Goal: Check status: Check status

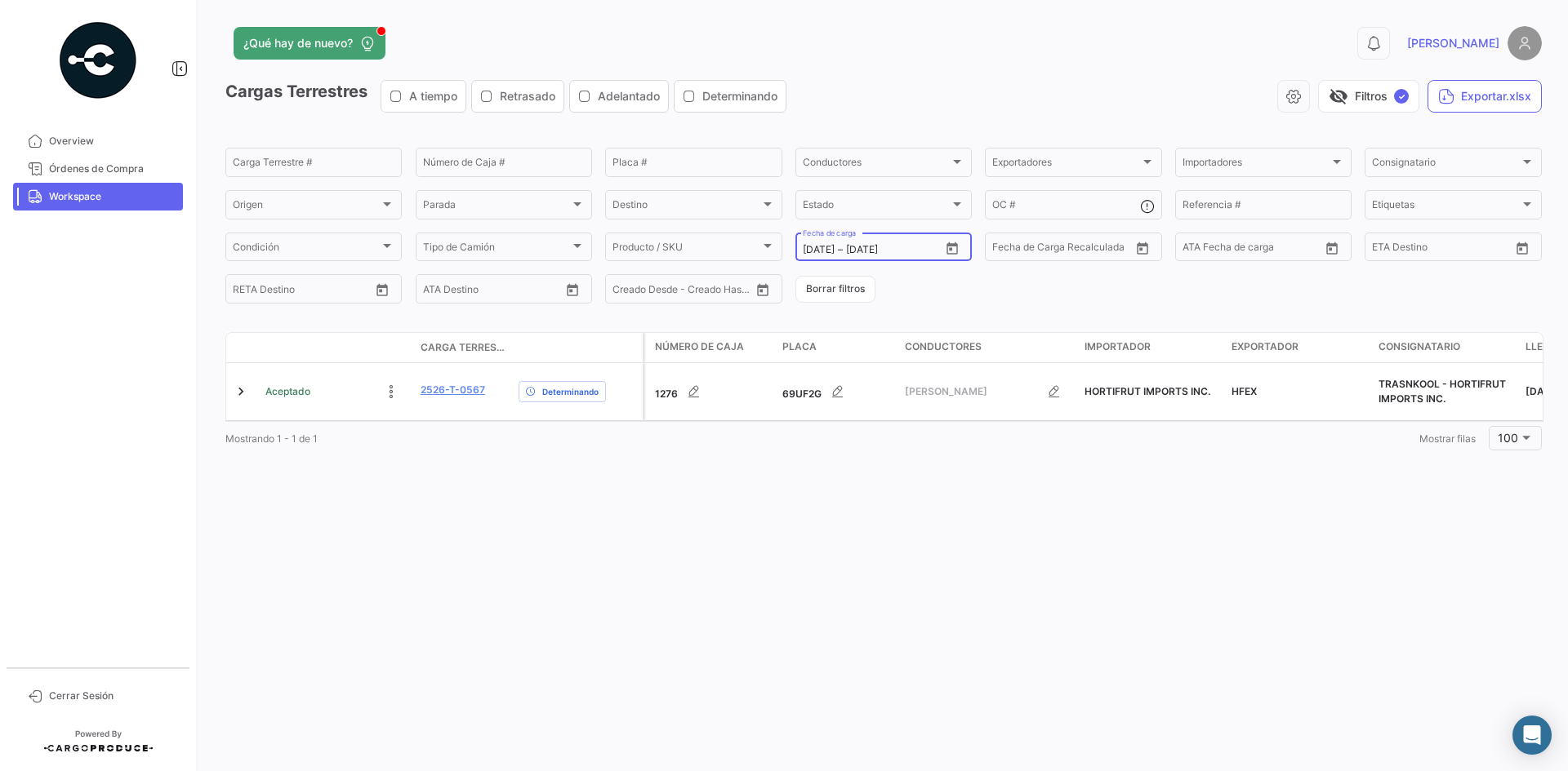
click at [955, 250] on icon "Open calendar" at bounding box center [952, 249] width 14 height 14
click at [895, 449] on div "15" at bounding box center [901, 446] width 26 height 29
type input "[DATE]"
click at [895, 449] on div "15" at bounding box center [901, 446] width 26 height 29
type input "[DATE]"
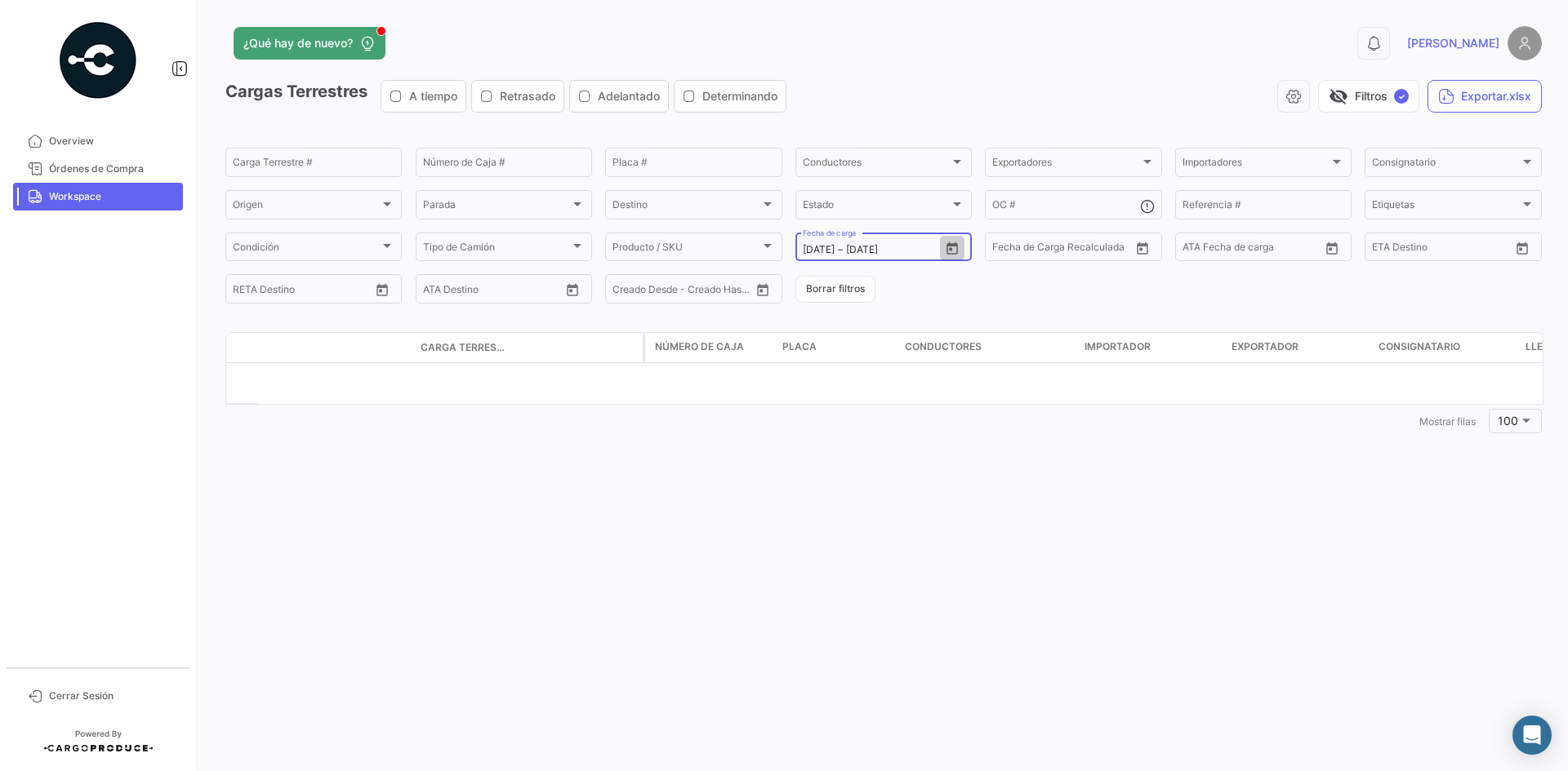
click at [950, 250] on icon "Open calendar" at bounding box center [952, 249] width 14 height 14
click at [927, 442] on div "16" at bounding box center [930, 446] width 25 height 29
type input "[DATE]"
click at [927, 442] on div "16" at bounding box center [930, 446] width 25 height 29
type input "[DATE]"
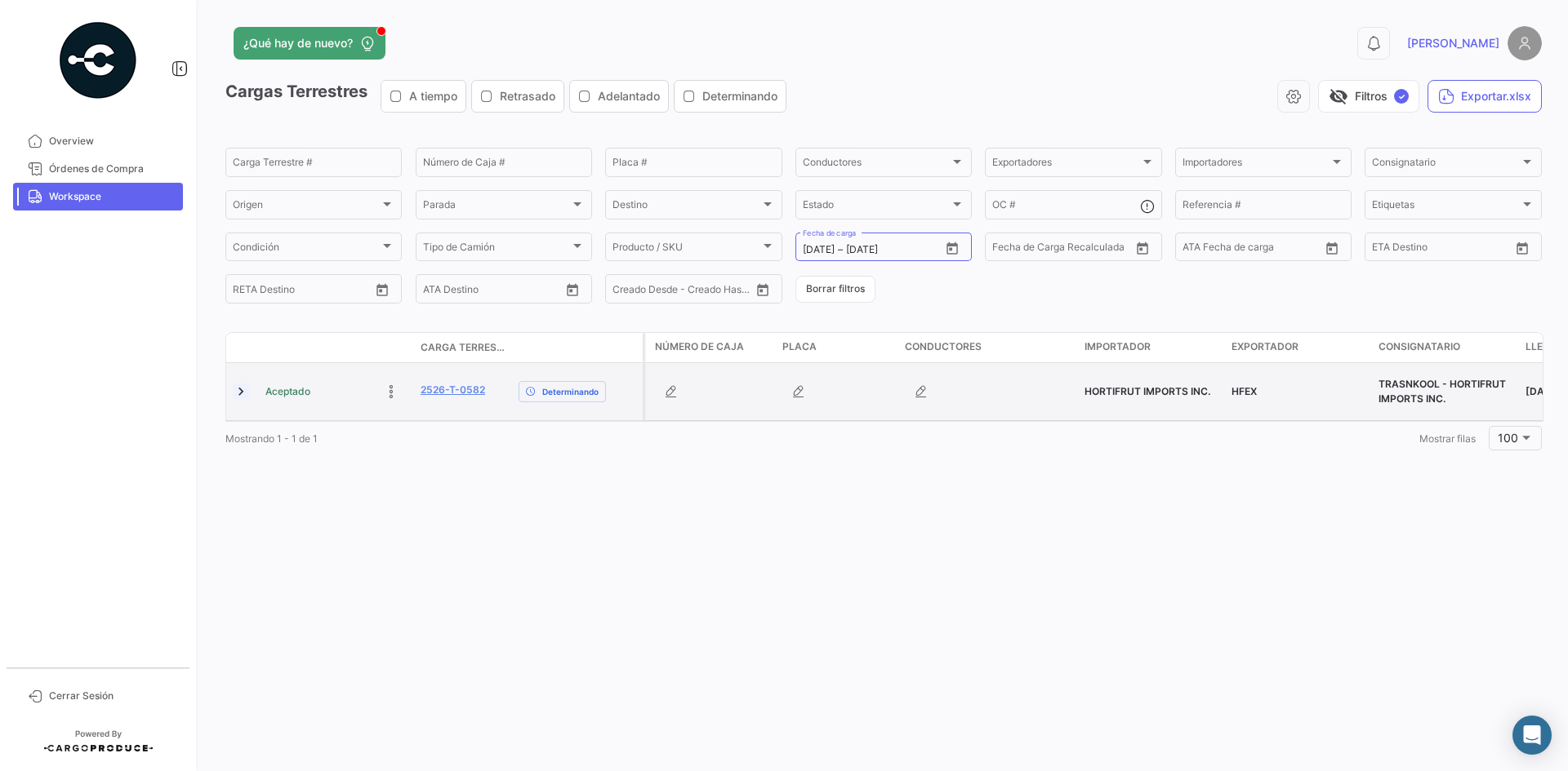
click at [238, 395] on link at bounding box center [241, 392] width 16 height 16
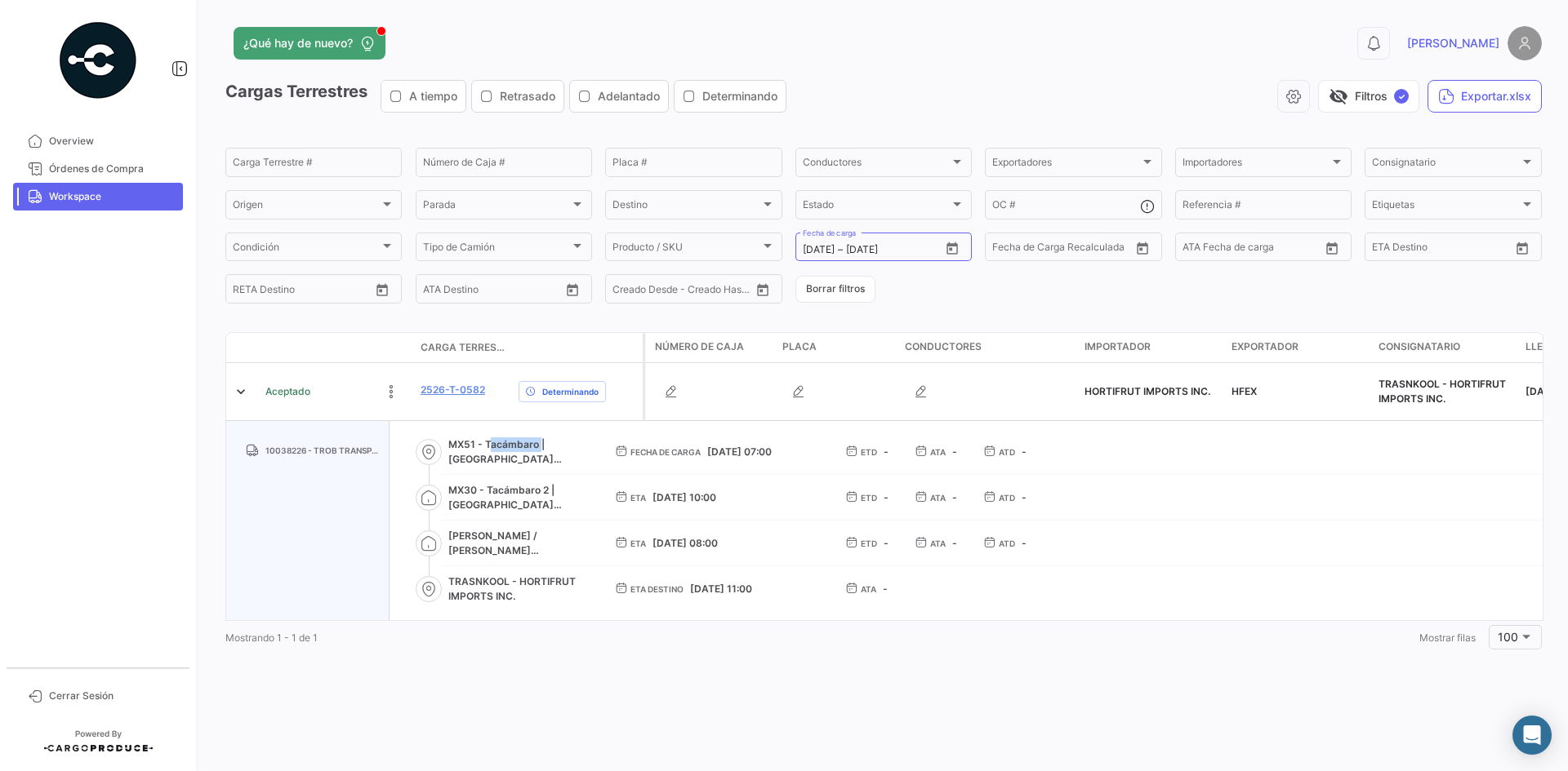
drag, startPoint x: 483, startPoint y: 445, endPoint x: 535, endPoint y: 444, distance: 52.0
click at [535, 444] on span "MX51 - Tacámbaro | [GEOGRAPHIC_DATA][PERSON_NAME]" at bounding box center [518, 452] width 140 height 29
copy span "Tacámbaro"
drag, startPoint x: 489, startPoint y: 485, endPoint x: 549, endPoint y: 487, distance: 60.0
click at [549, 487] on span "MX30 - Tacámbaro 2 | [GEOGRAPHIC_DATA][PERSON_NAME]" at bounding box center [518, 497] width 140 height 29
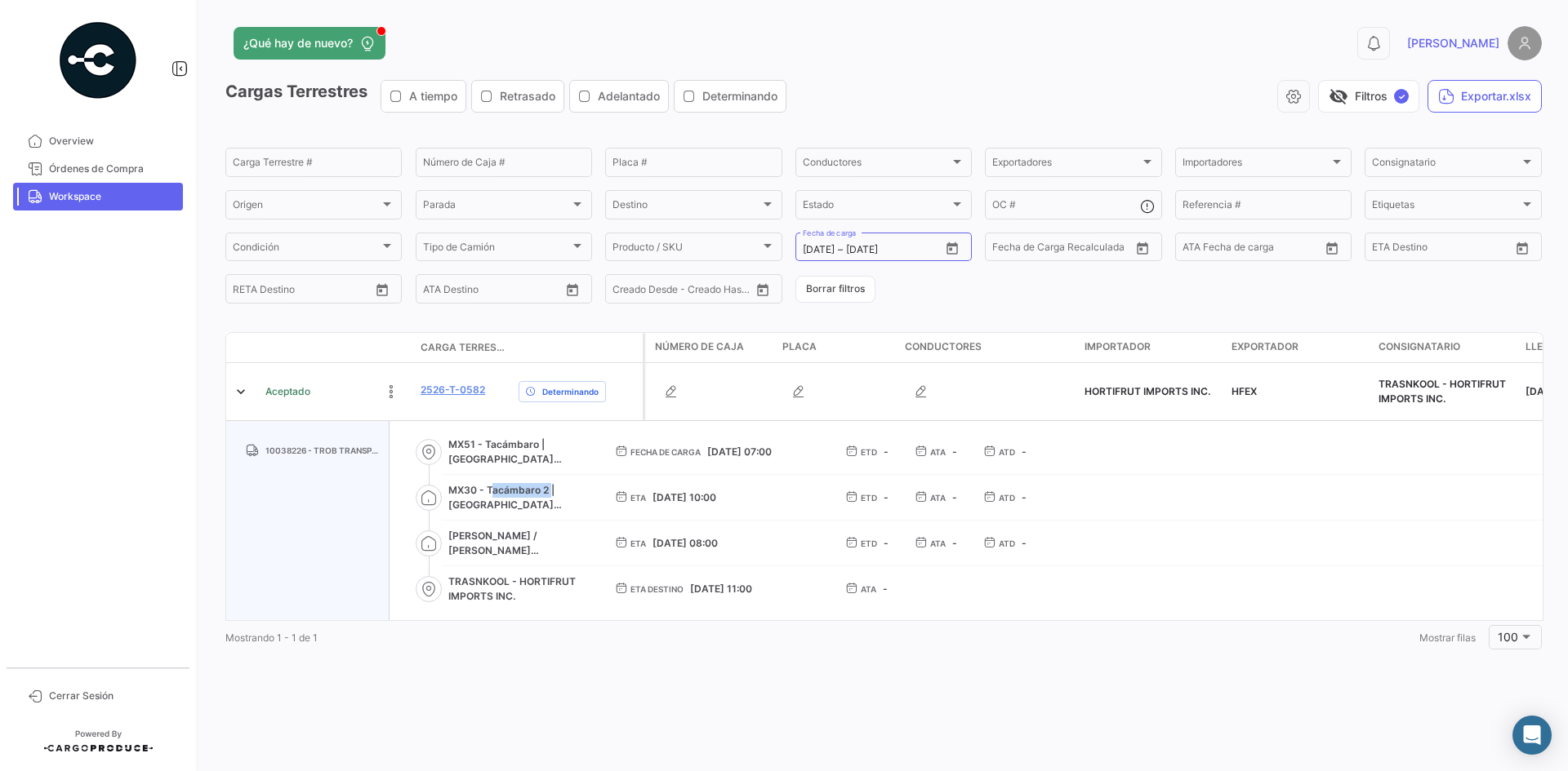
copy span "Tacámbaro 2"
drag, startPoint x: 475, startPoint y: 542, endPoint x: 487, endPoint y: 543, distance: 12.0
click at [487, 543] on span "[PERSON_NAME] / [PERSON_NAME] [PERSON_NAME]" at bounding box center [518, 543] width 140 height 29
drag, startPoint x: 514, startPoint y: 544, endPoint x: 476, endPoint y: 544, distance: 38.0
click at [476, 544] on span "[PERSON_NAME] / [PERSON_NAME] [PERSON_NAME]" at bounding box center [518, 543] width 140 height 29
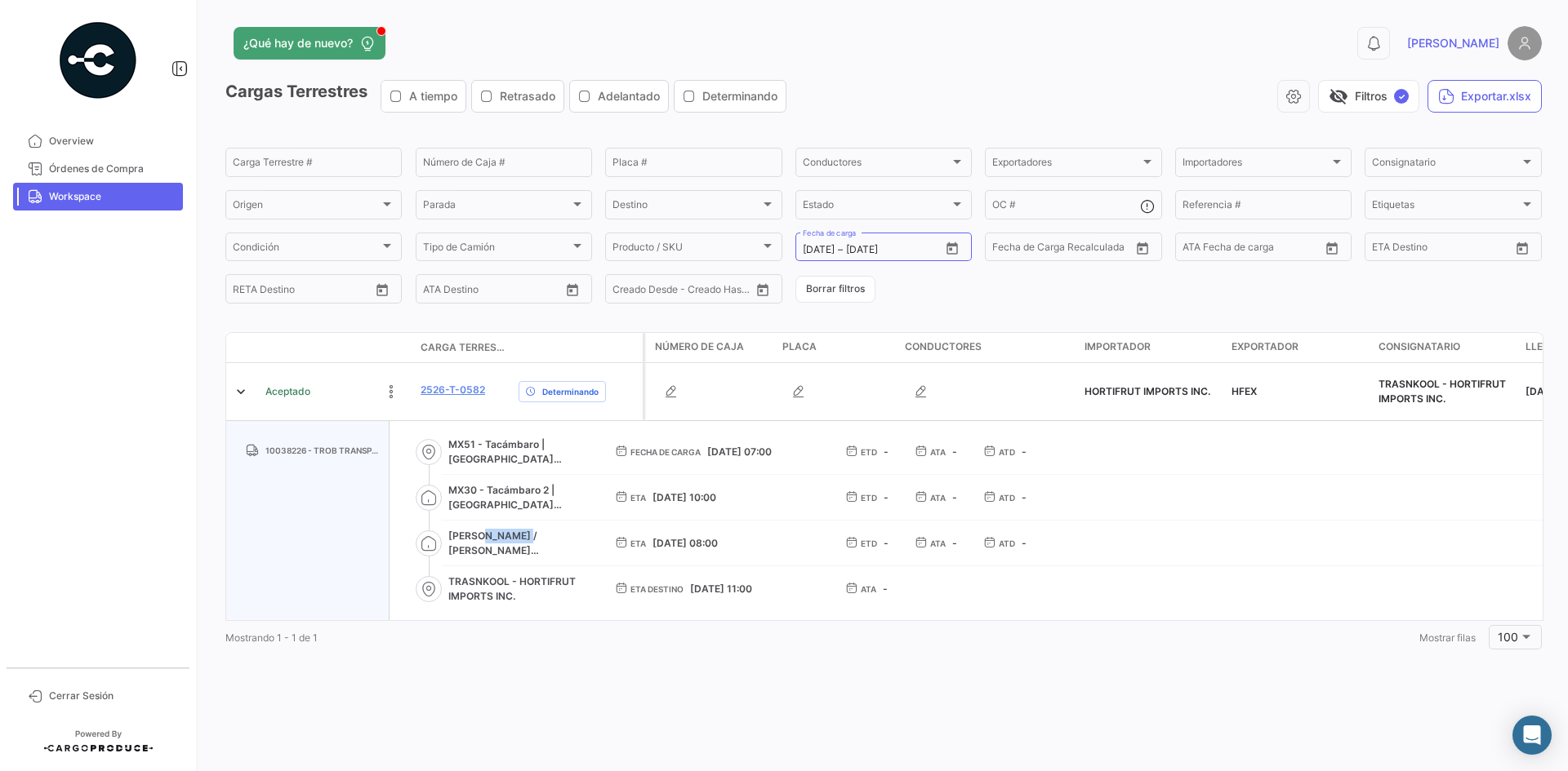
drag, startPoint x: 516, startPoint y: 543, endPoint x: 473, endPoint y: 543, distance: 43.0
click at [473, 543] on span "[PERSON_NAME] / [PERSON_NAME] [PERSON_NAME]" at bounding box center [518, 543] width 140 height 29
copy span "[PERSON_NAME]"
click at [951, 245] on icon "Open calendar" at bounding box center [952, 248] width 12 height 12
click at [951, 422] on div "10" at bounding box center [958, 413] width 25 height 29
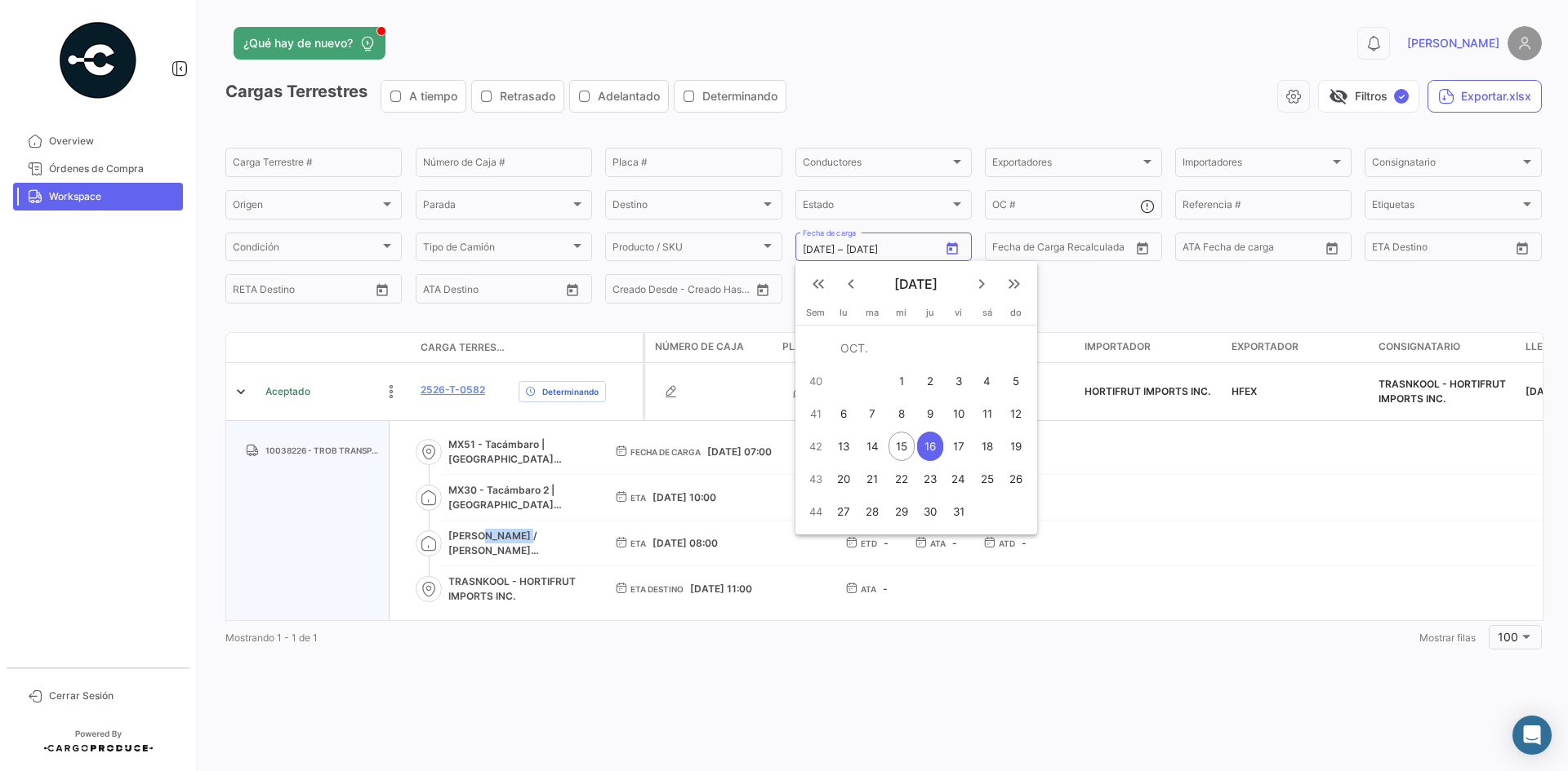
type input "[DATE]"
click at [962, 448] on div "17" at bounding box center [958, 446] width 25 height 29
type input "[DATE]"
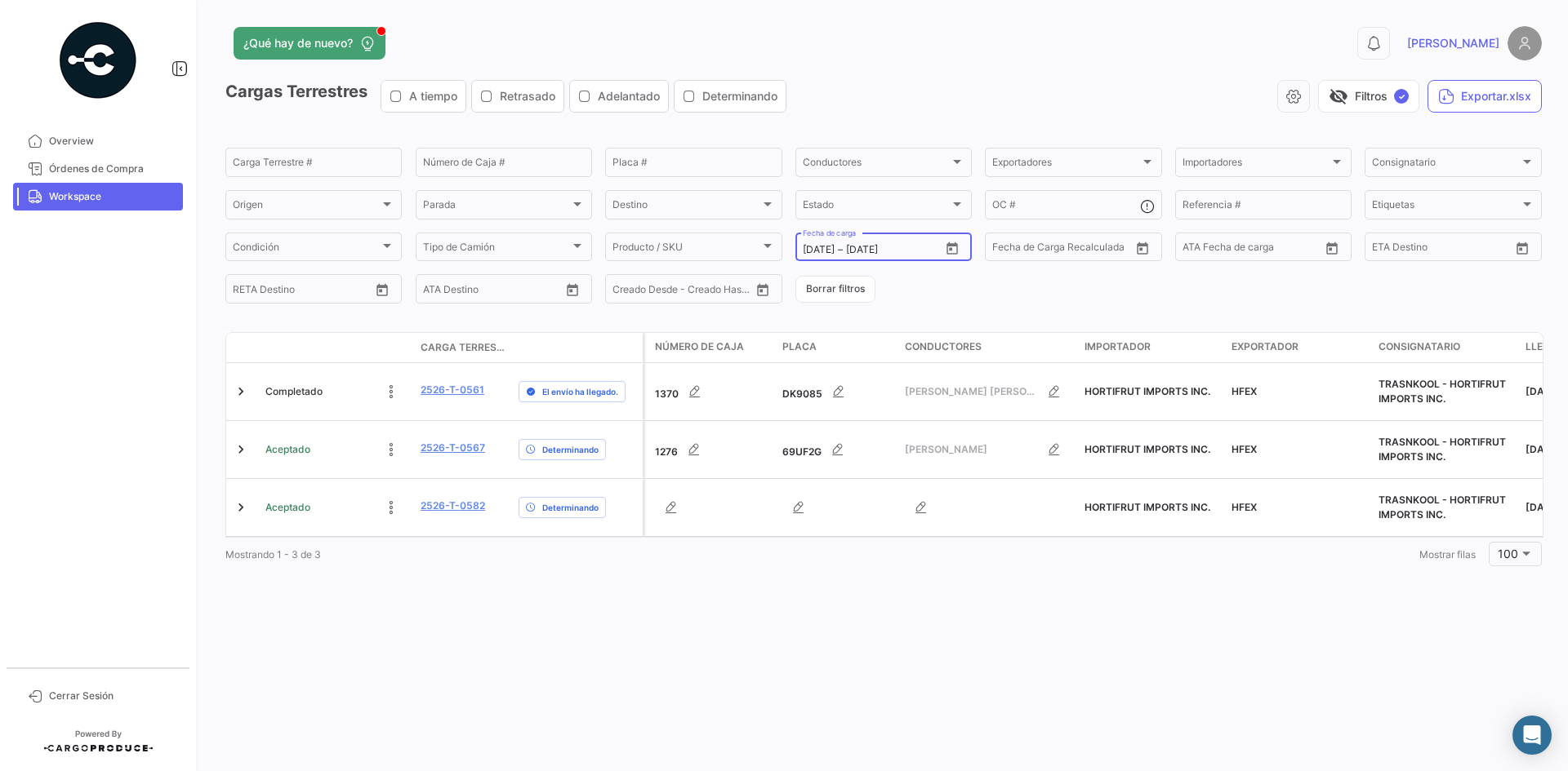
click at [955, 244] on icon "Open calendar" at bounding box center [952, 248] width 12 height 12
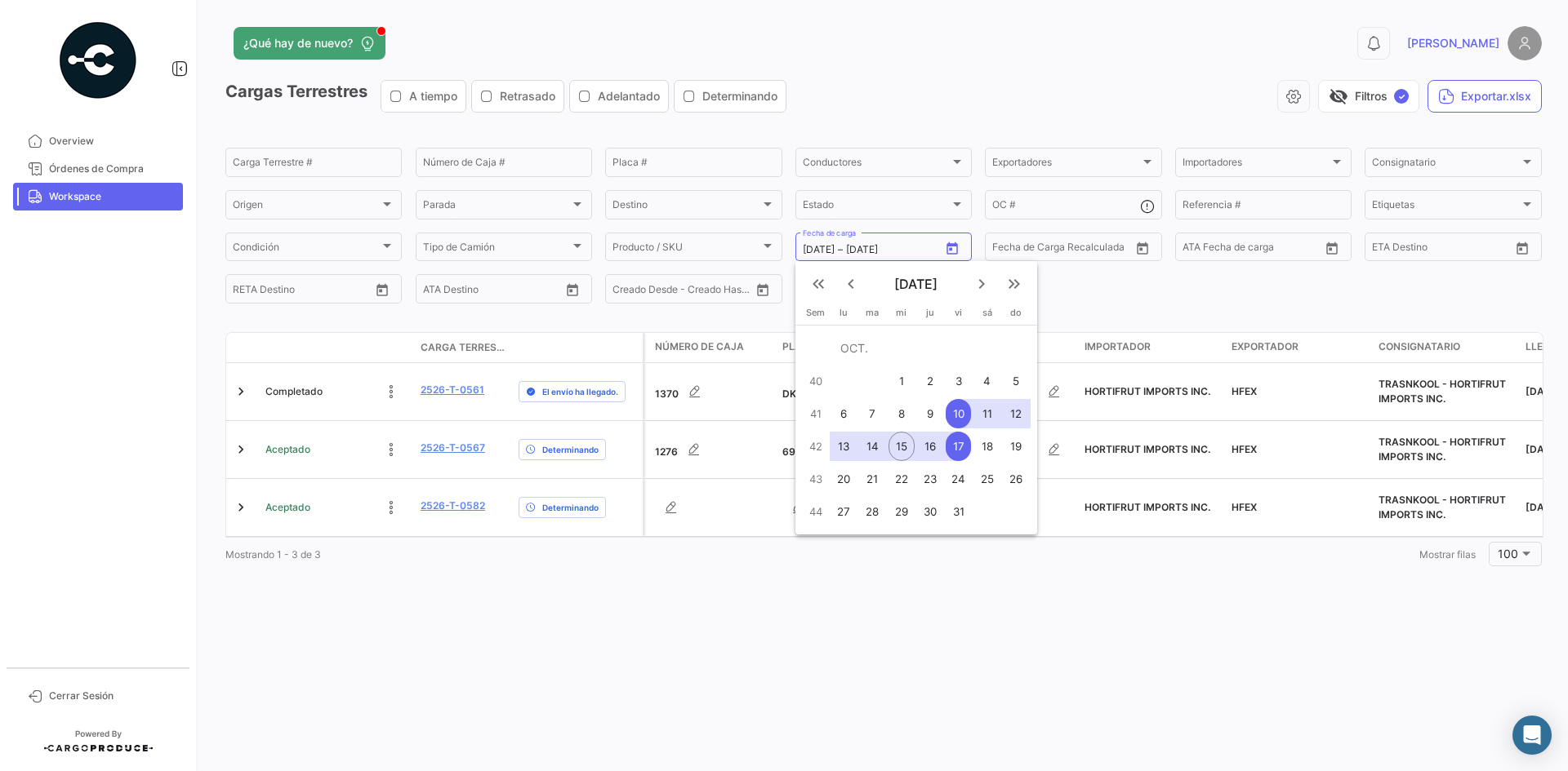
click at [886, 419] on button "7" at bounding box center [872, 413] width 29 height 33
type input "[DATE]"
click at [960, 449] on div "17" at bounding box center [958, 446] width 25 height 29
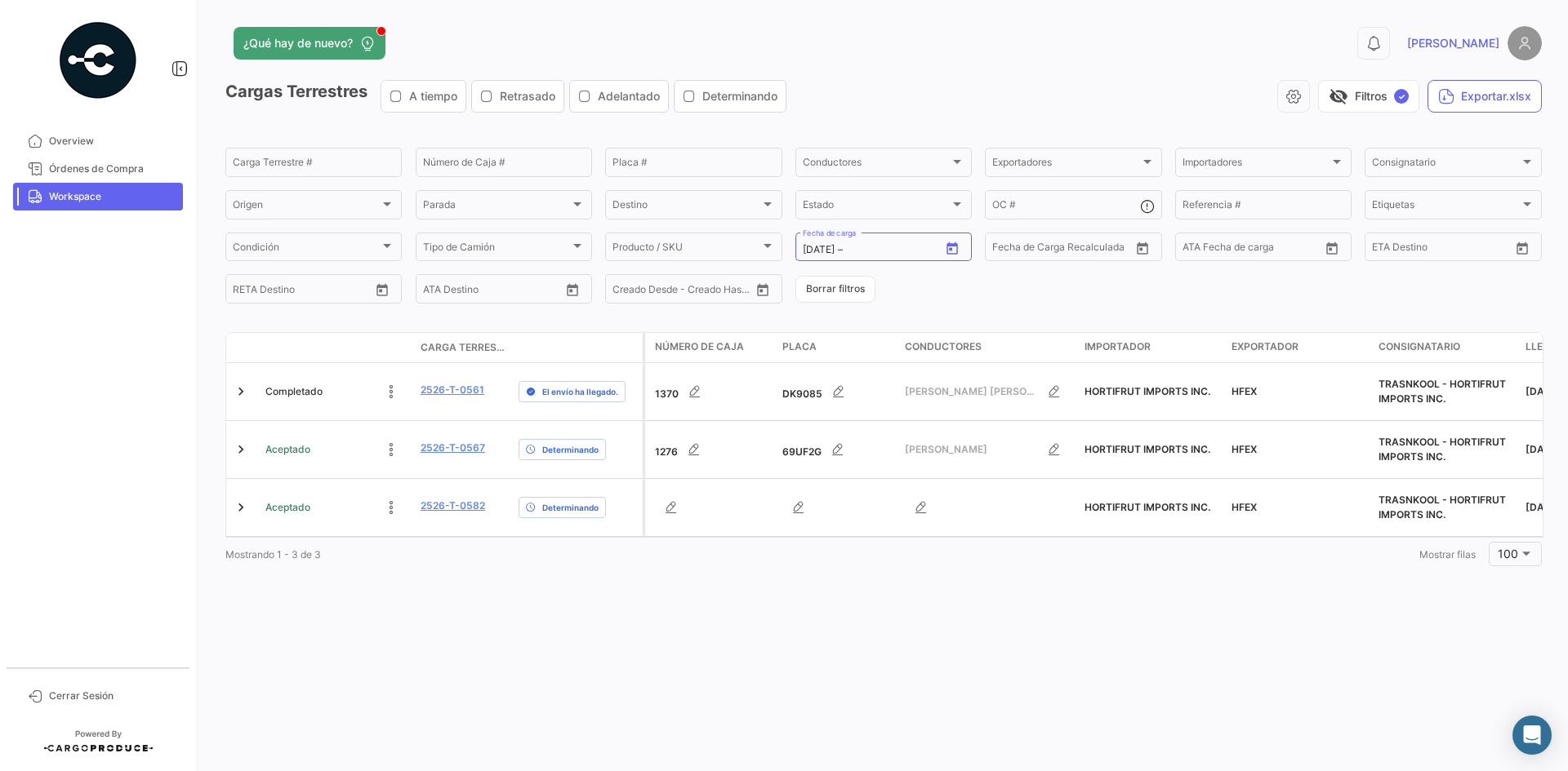
type input "[DATE]"
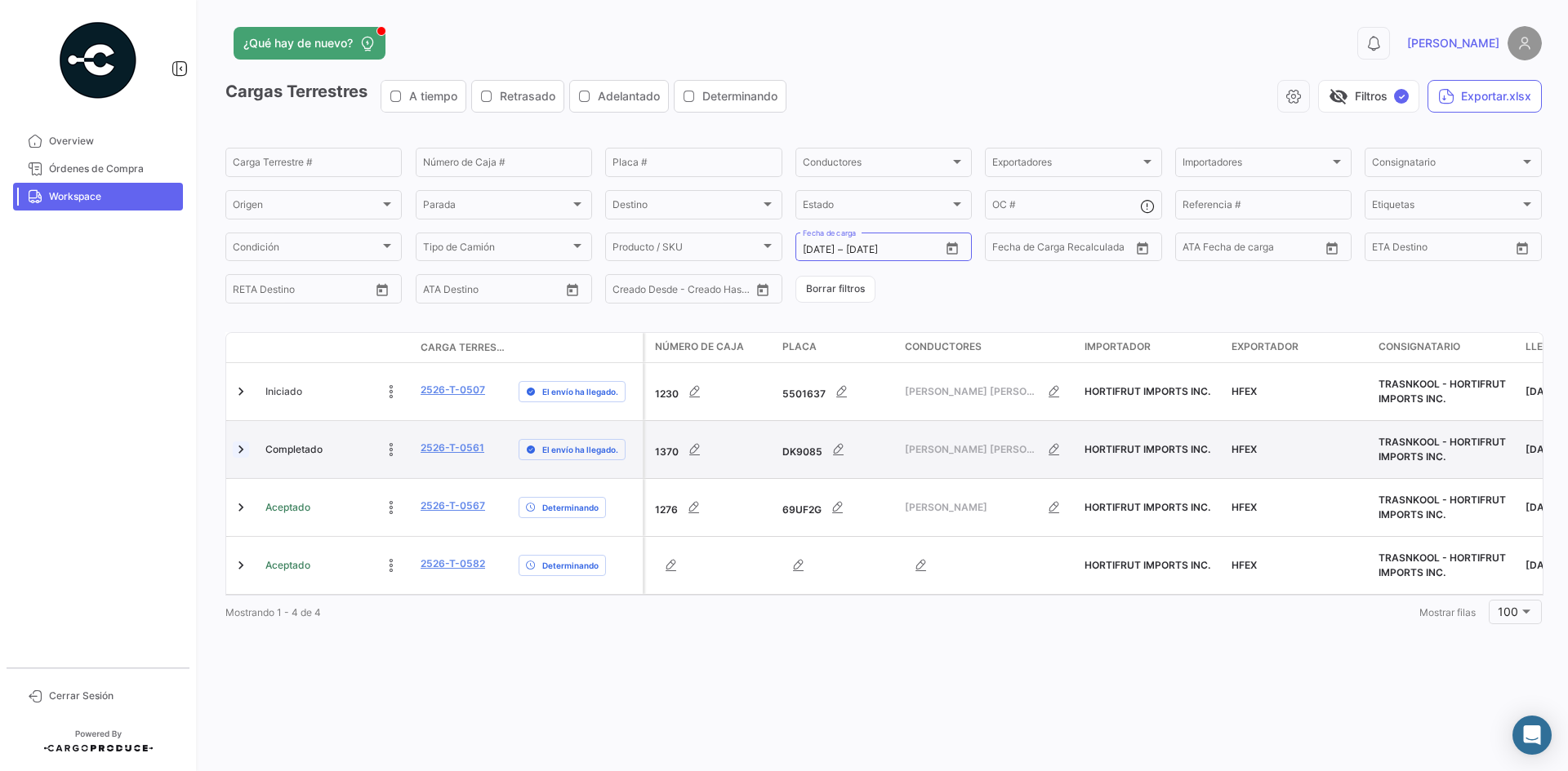
click at [243, 444] on link at bounding box center [241, 450] width 16 height 16
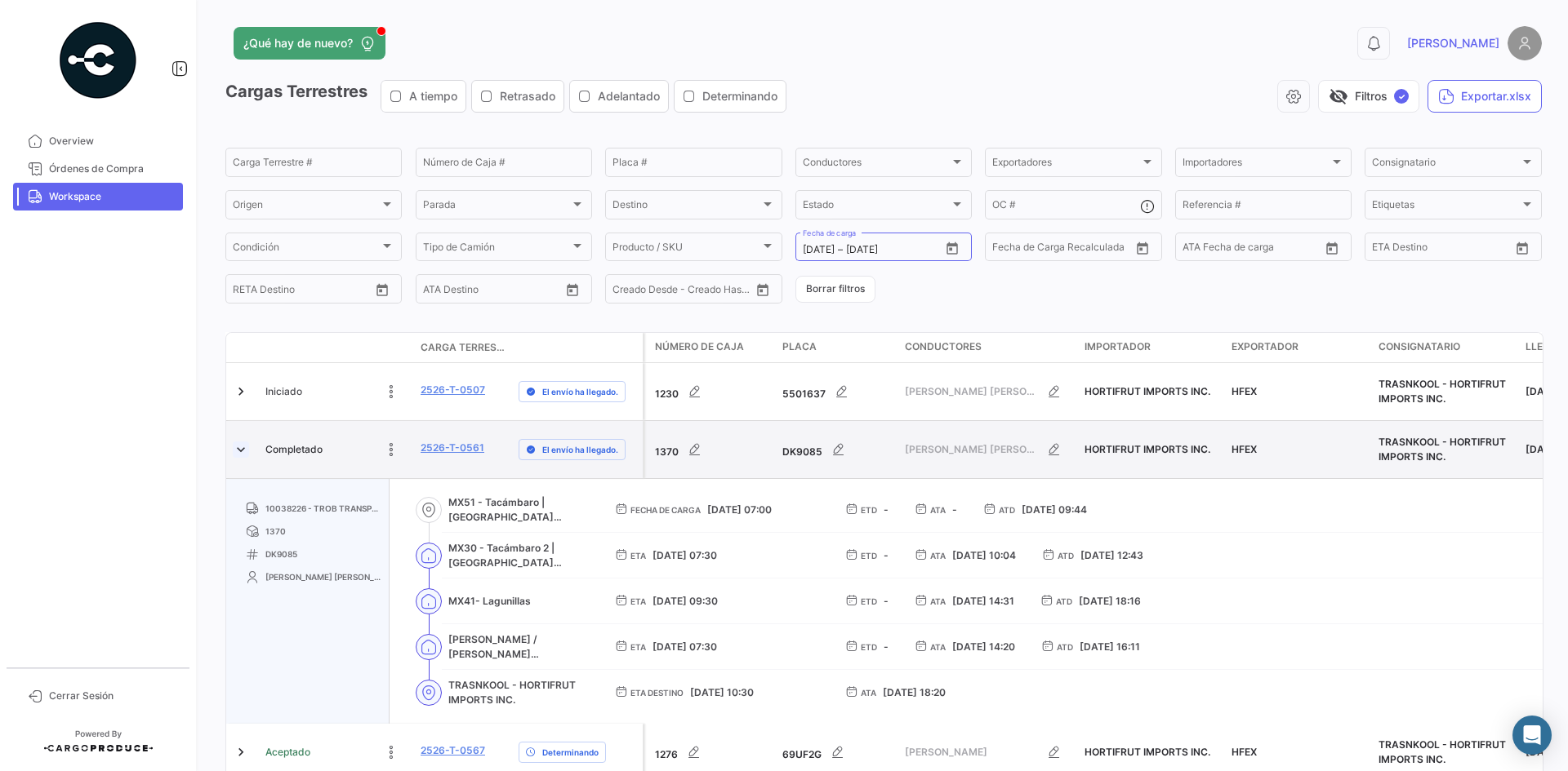
click at [242, 446] on link at bounding box center [241, 450] width 16 height 16
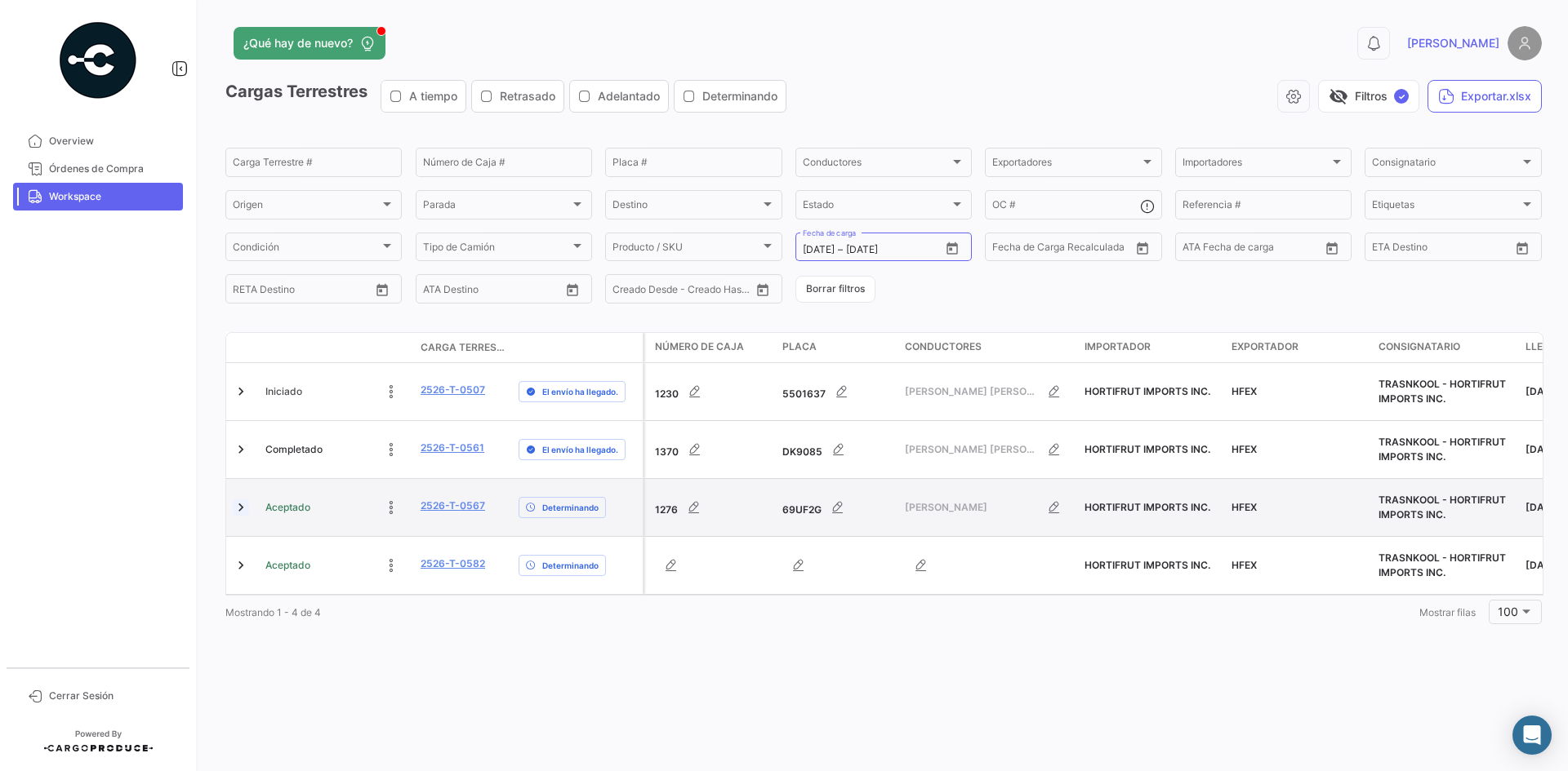
click at [243, 502] on link at bounding box center [241, 508] width 16 height 16
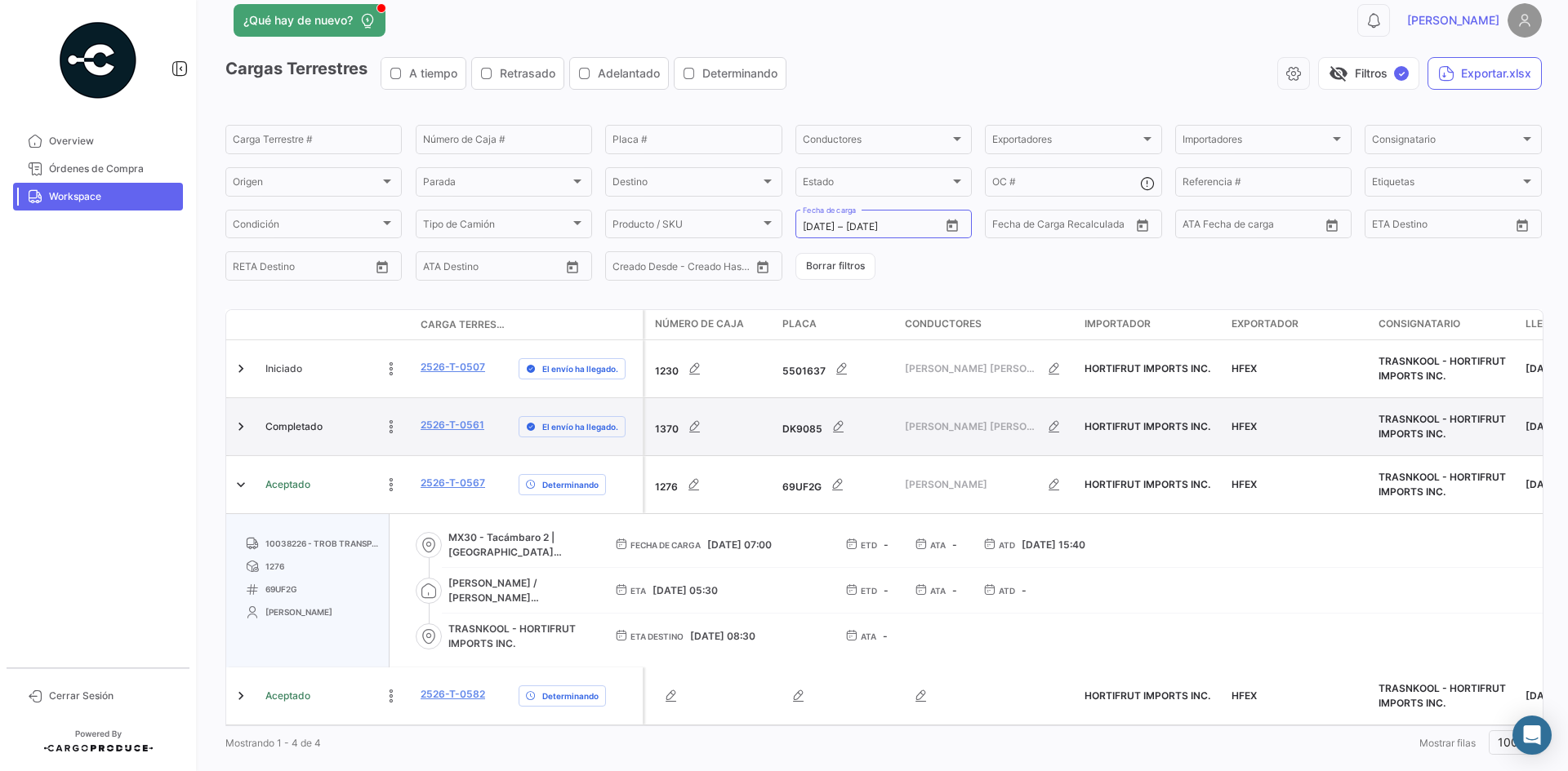
scroll to position [51, 0]
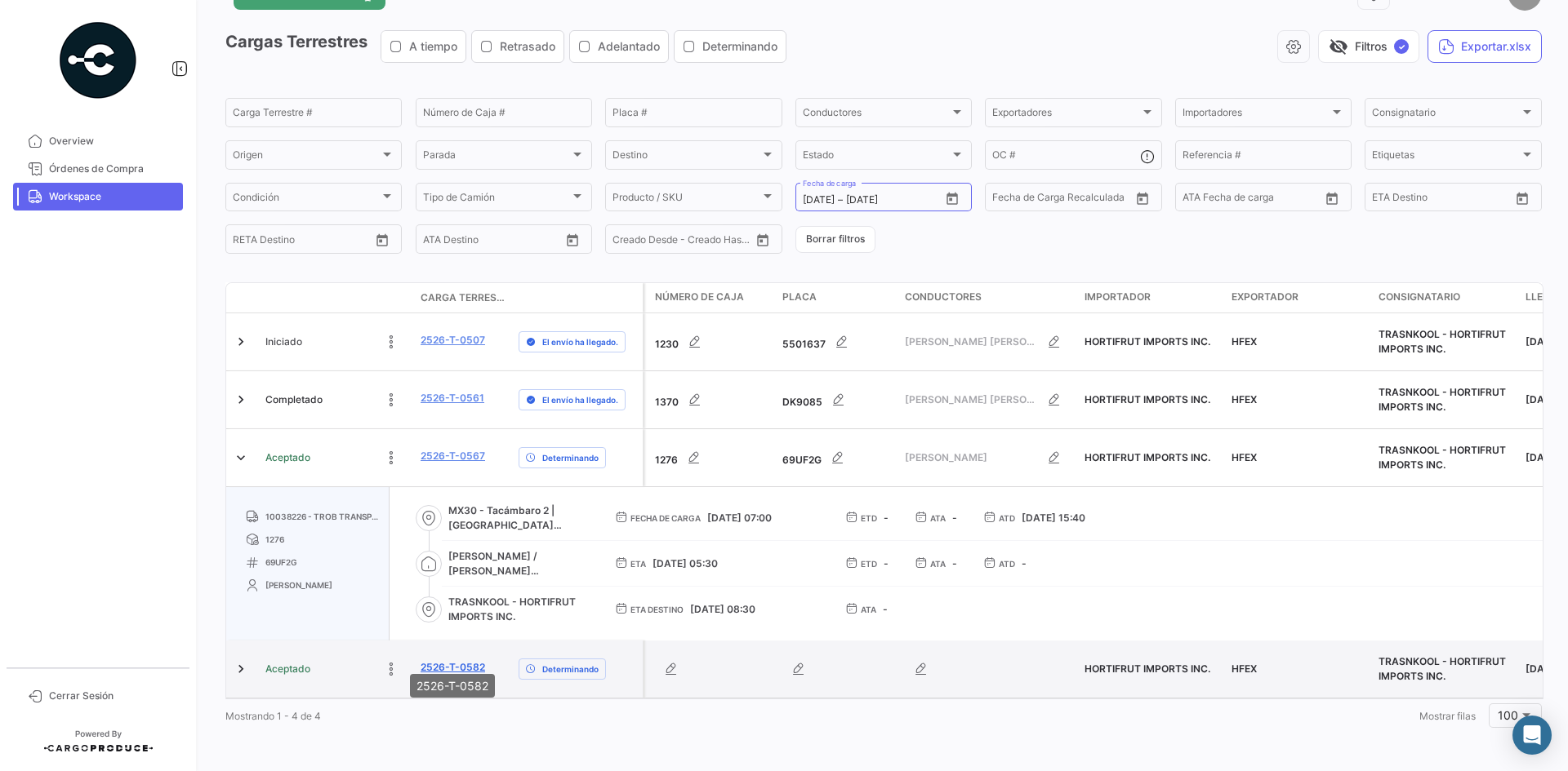
drag, startPoint x: 492, startPoint y: 658, endPoint x: 444, endPoint y: 660, distance: 48.0
click at [422, 661] on div "2526-T-0582" at bounding box center [463, 669] width 85 height 19
copy link "2526-T-0582"
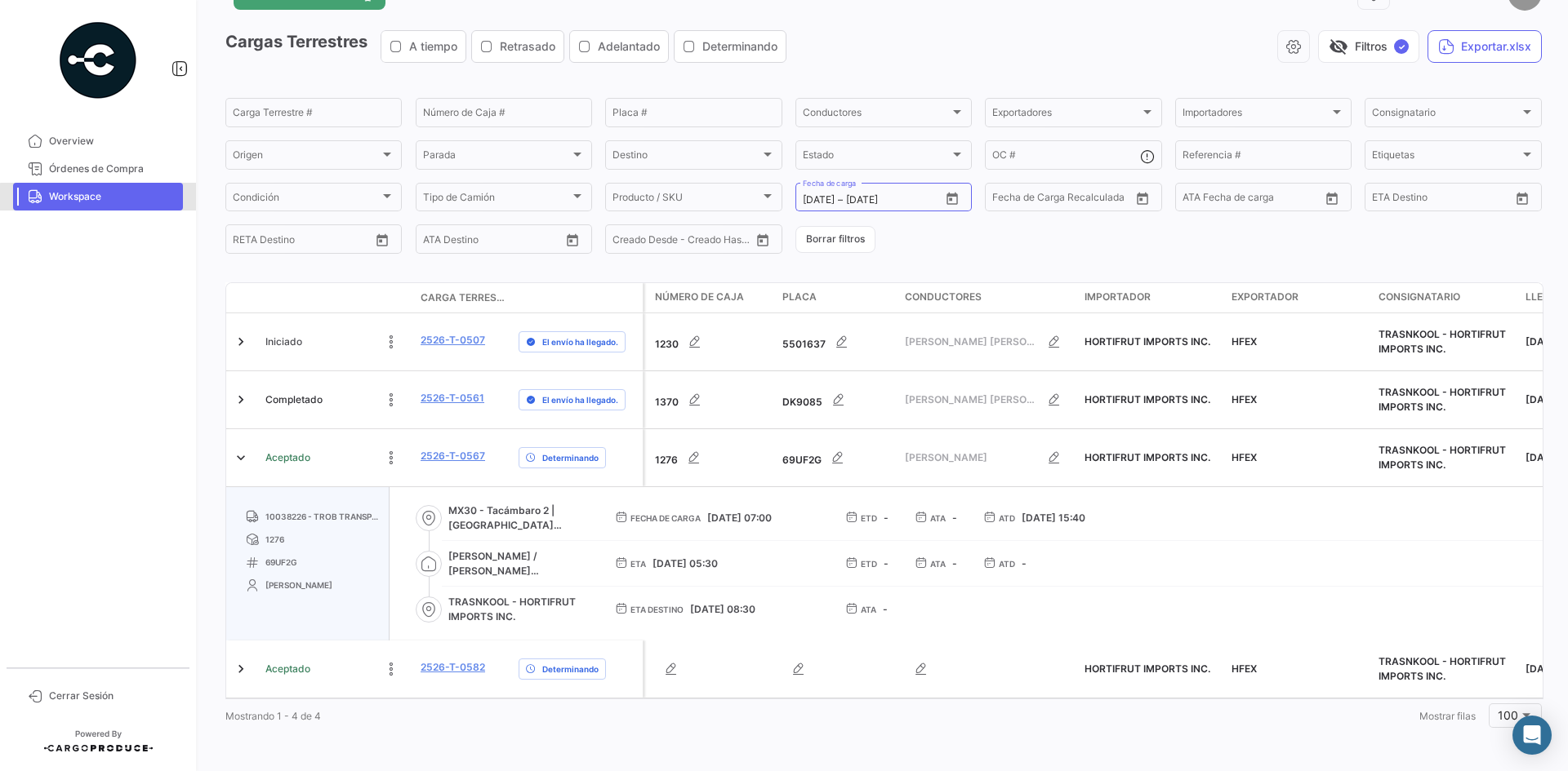
click at [138, 199] on span "Workspace" at bounding box center [113, 196] width 128 height 14
